Goal: Check status: Check status

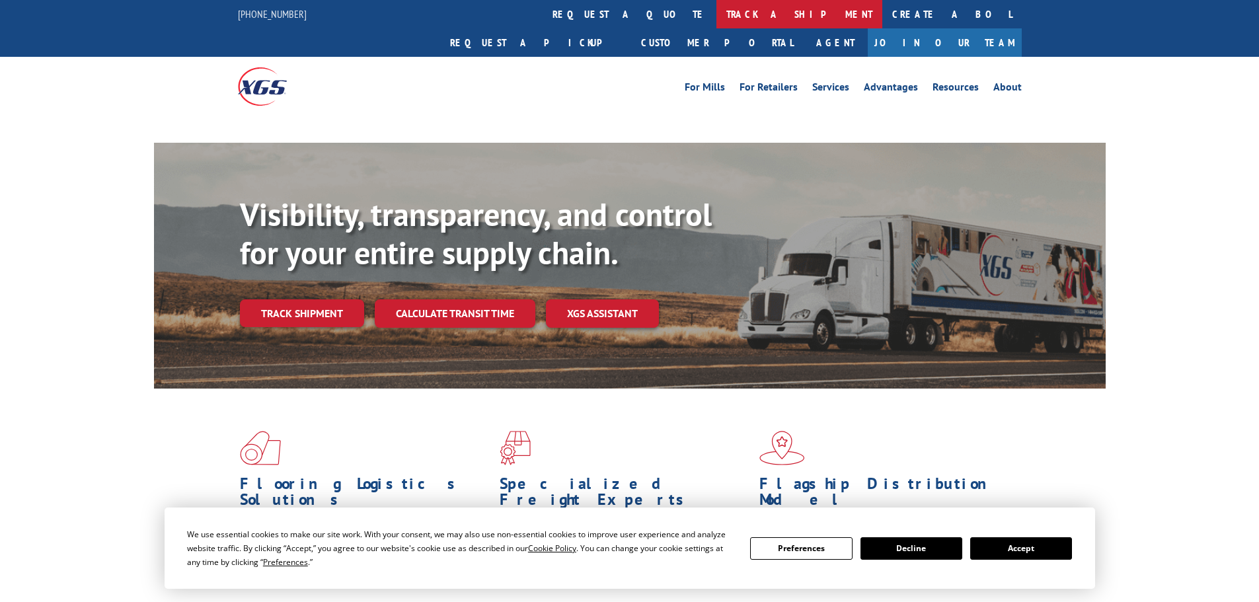
click at [716, 20] on link "track a shipment" at bounding box center [799, 14] width 166 height 28
click at [716, 22] on link "track a shipment" at bounding box center [799, 14] width 166 height 28
click at [716, 13] on link "track a shipment" at bounding box center [799, 14] width 166 height 28
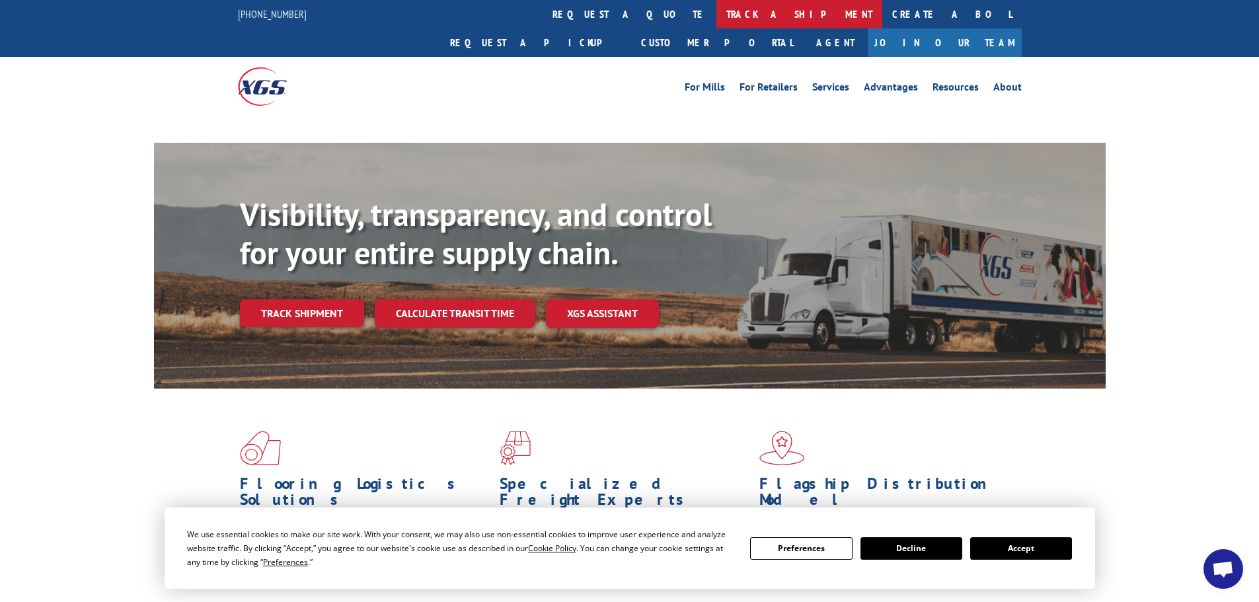
click at [716, 13] on link "track a shipment" at bounding box center [799, 14] width 166 height 28
click at [716, 11] on link "track a shipment" at bounding box center [799, 14] width 166 height 28
click at [926, 548] on button "Decline" at bounding box center [911, 548] width 102 height 22
